Goal: Communication & Community: Ask a question

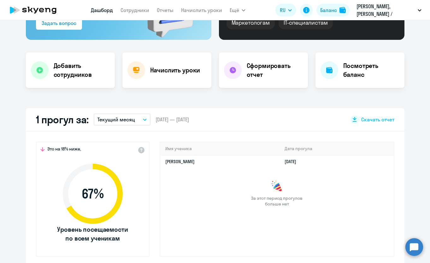
scroll to position [104, 0]
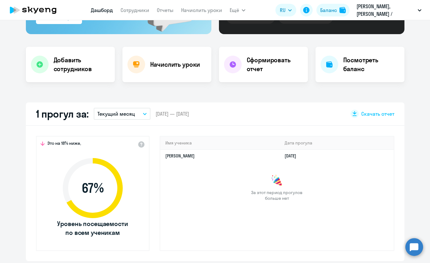
select select "30"
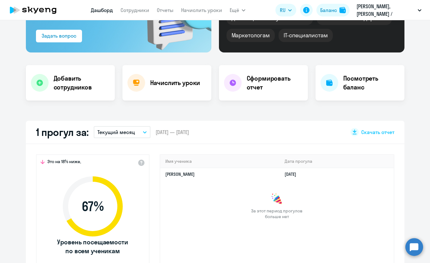
scroll to position [43, 0]
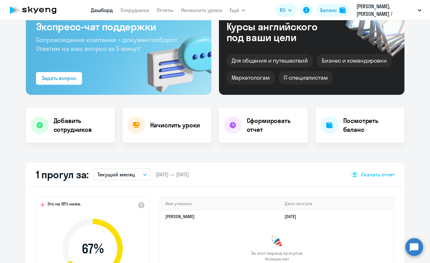
click at [145, 15] on nav "[PERSON_NAME] Отчеты Начислить уроки" at bounding box center [156, 10] width 131 height 13
click at [142, 9] on link "Сотрудники" at bounding box center [135, 10] width 29 height 6
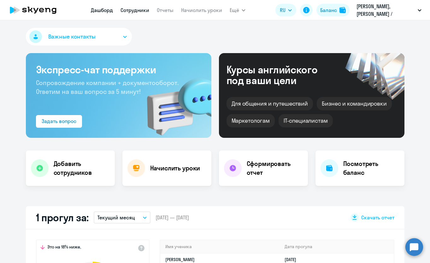
select select "30"
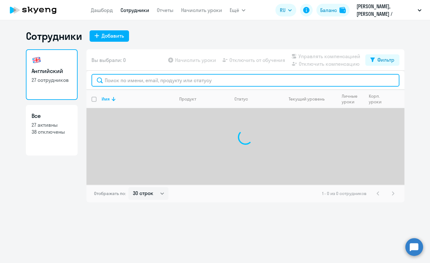
click at [151, 83] on input "text" at bounding box center [246, 80] width 308 height 13
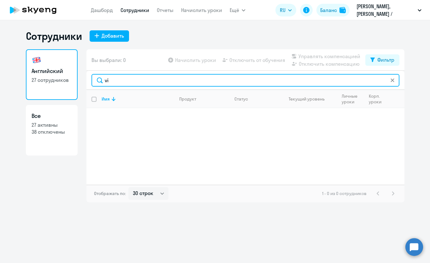
type input "v"
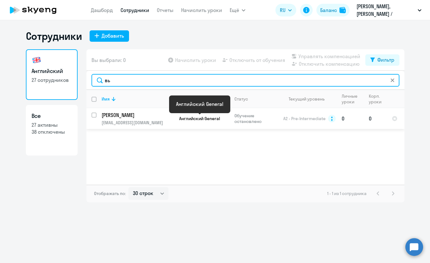
type input "вь"
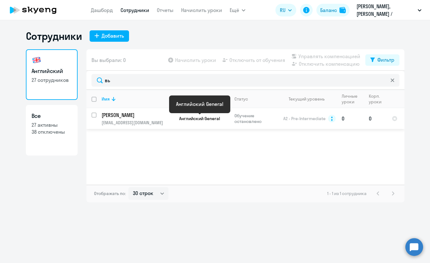
click at [200, 116] on span "Английский General" at bounding box center [199, 119] width 41 height 6
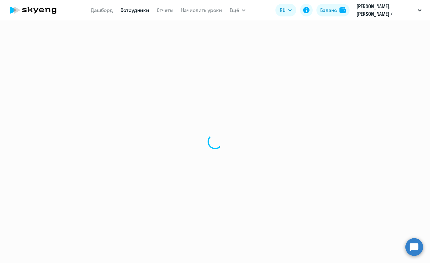
select select "english"
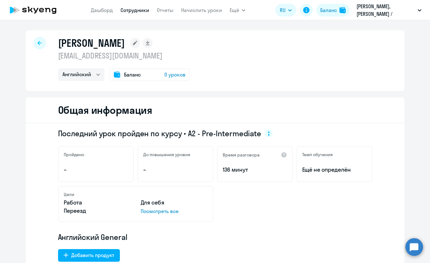
click at [179, 72] on span "0 уроков" at bounding box center [175, 75] width 21 height 8
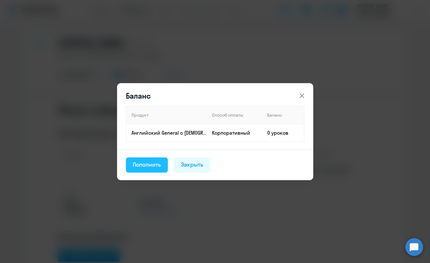
click at [150, 164] on div "Пополнить" at bounding box center [147, 164] width 28 height 8
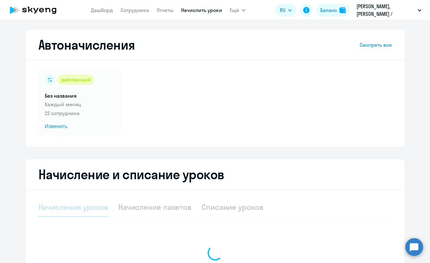
select select "10"
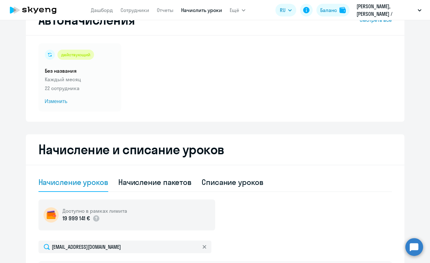
scroll to position [29, 0]
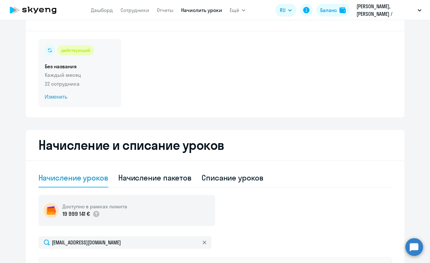
click at [69, 99] on span "Изменить" at bounding box center [80, 97] width 70 height 8
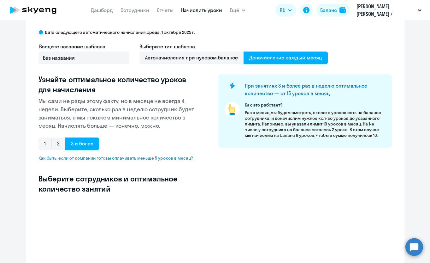
select select "10"
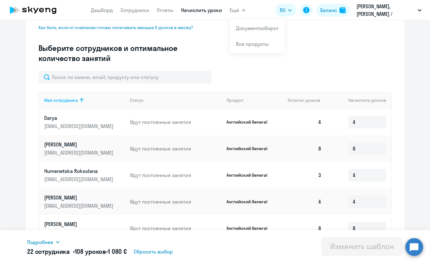
scroll to position [163, 0]
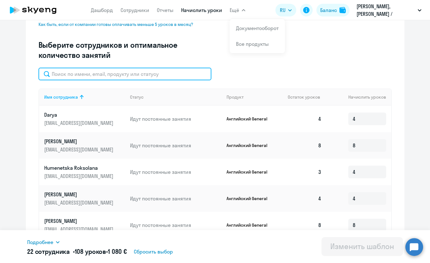
click at [80, 74] on input "text" at bounding box center [125, 74] width 173 height 13
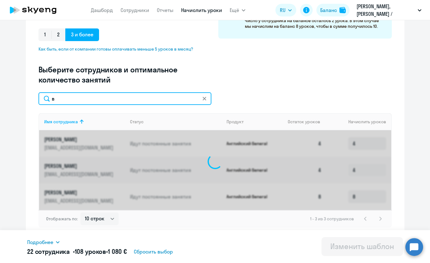
scroll to position [136, 0]
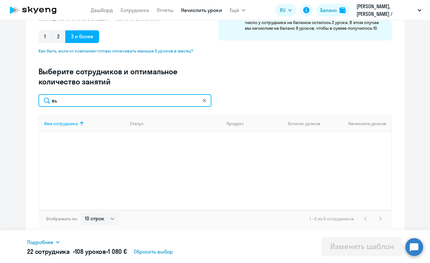
type input "в"
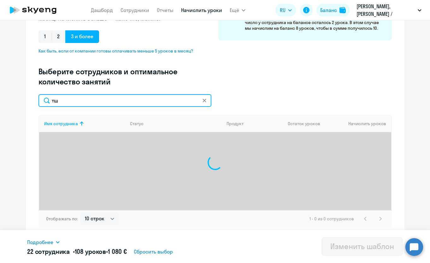
type input "т"
type input "n"
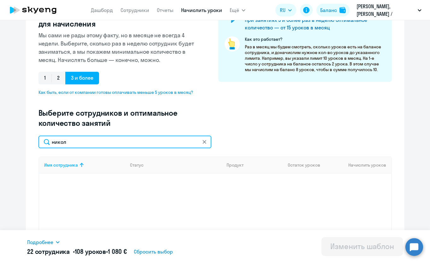
scroll to position [0, 0]
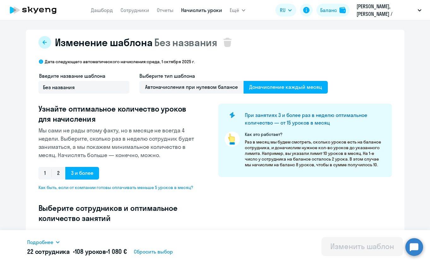
type input "никол"
click at [47, 43] on icon at bounding box center [44, 42] width 5 height 5
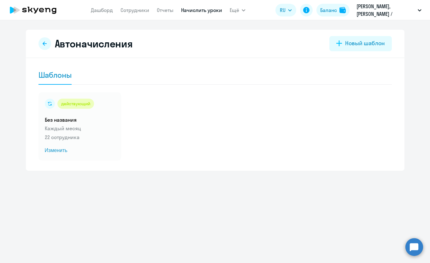
click at [134, 15] on nav "[PERSON_NAME] Отчеты Начислить уроки" at bounding box center [156, 10] width 131 height 13
click at [134, 9] on link "Сотрудники" at bounding box center [135, 10] width 29 height 6
select select "30"
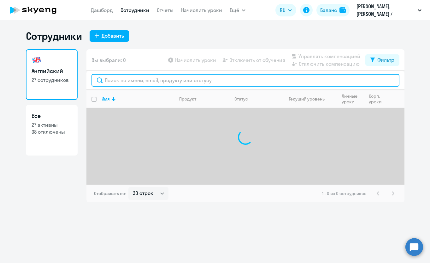
click at [137, 80] on input "text" at bounding box center [246, 80] width 308 height 13
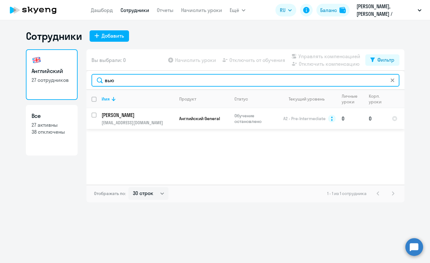
type input "вью"
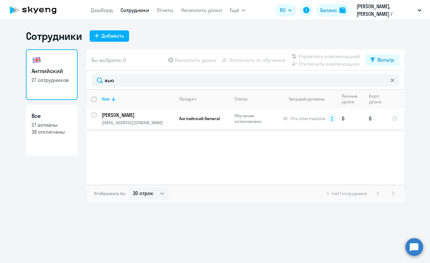
click at [275, 124] on td "Обучение остановлено" at bounding box center [254, 118] width 49 height 21
select select "english"
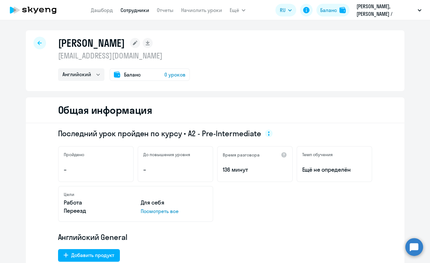
click at [171, 75] on span "0 уроков" at bounding box center [175, 75] width 21 height 8
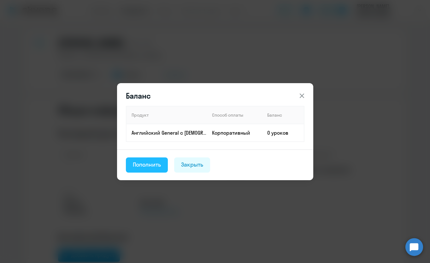
click at [153, 161] on div "Пополнить" at bounding box center [147, 164] width 28 height 8
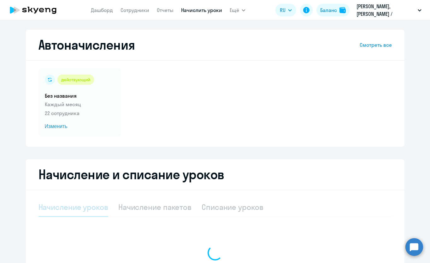
select select "10"
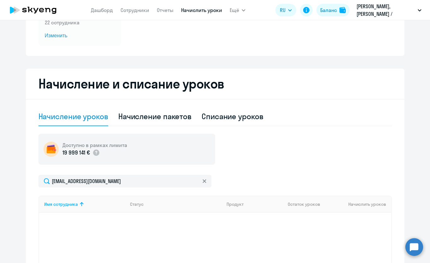
scroll to position [171, 0]
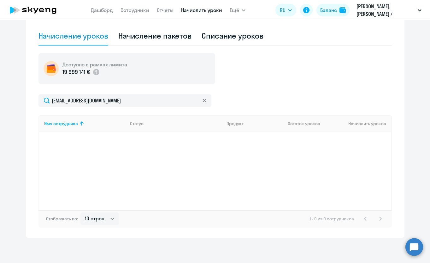
click at [419, 248] on circle at bounding box center [415, 247] width 18 height 18
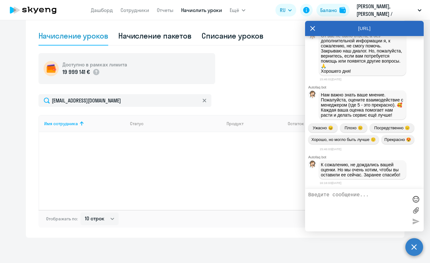
scroll to position [3577, 0]
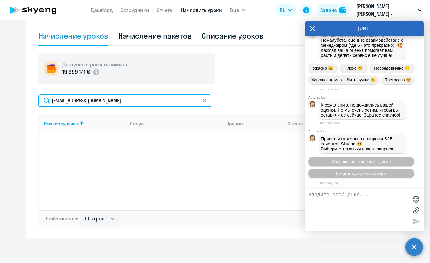
drag, startPoint x: 119, startPoint y: 99, endPoint x: 15, endPoint y: 103, distance: 104.3
click at [15, 103] on ng-component "Автоначисления Смотреть все действующий Без названия Каждый месяц 22 сотрудника…" at bounding box center [215, 48] width 430 height 379
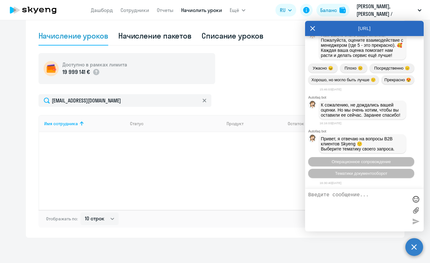
click at [366, 198] on textarea at bounding box center [358, 210] width 100 height 36
click at [360, 160] on span "Операционное сопровождение" at bounding box center [361, 161] width 59 height 5
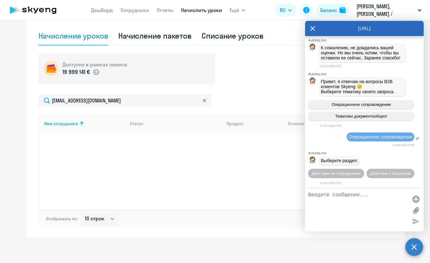
scroll to position [3636, 0]
click at [355, 171] on span "Действия по сотрудникам" at bounding box center [336, 173] width 49 height 5
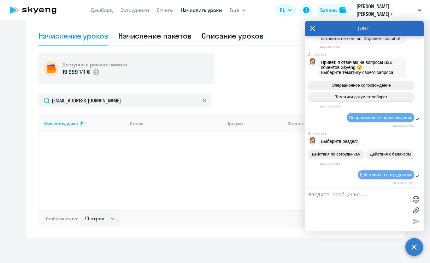
scroll to position [3720, 0]
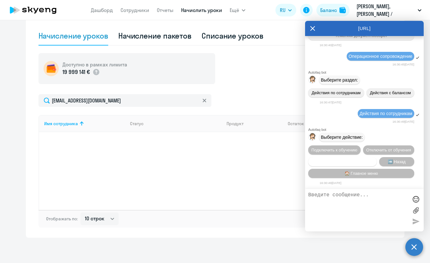
click at [359, 159] on span "Сотруднику нужна помощь" at bounding box center [342, 161] width 51 height 5
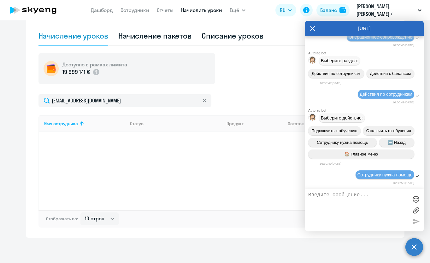
scroll to position [3943, 0]
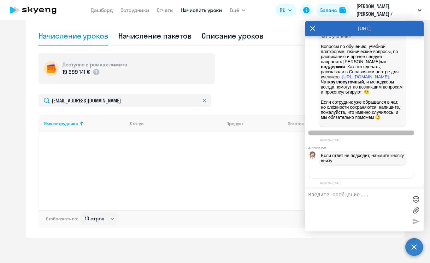
click at [357, 171] on span "Связаться с менеджером" at bounding box center [361, 173] width 48 height 5
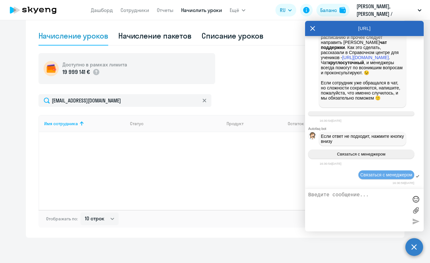
scroll to position [3963, 0]
click at [353, 199] on textarea at bounding box center [358, 210] width 100 height 36
paste textarea "[EMAIL_ADDRESS][DOMAIN_NAME]"
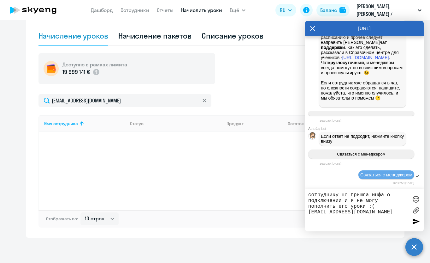
type textarea "сотруднику не пришла инфа о подключении и я не могу пополнить его уроки :( [EMA…"
click at [416, 222] on div at bounding box center [415, 220] width 9 height 9
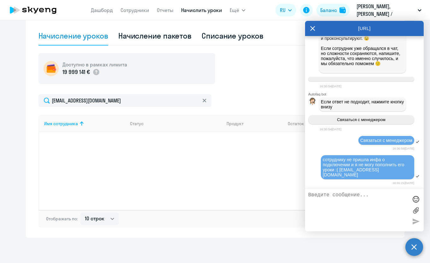
scroll to position [4035, 0]
